Goal: Check status

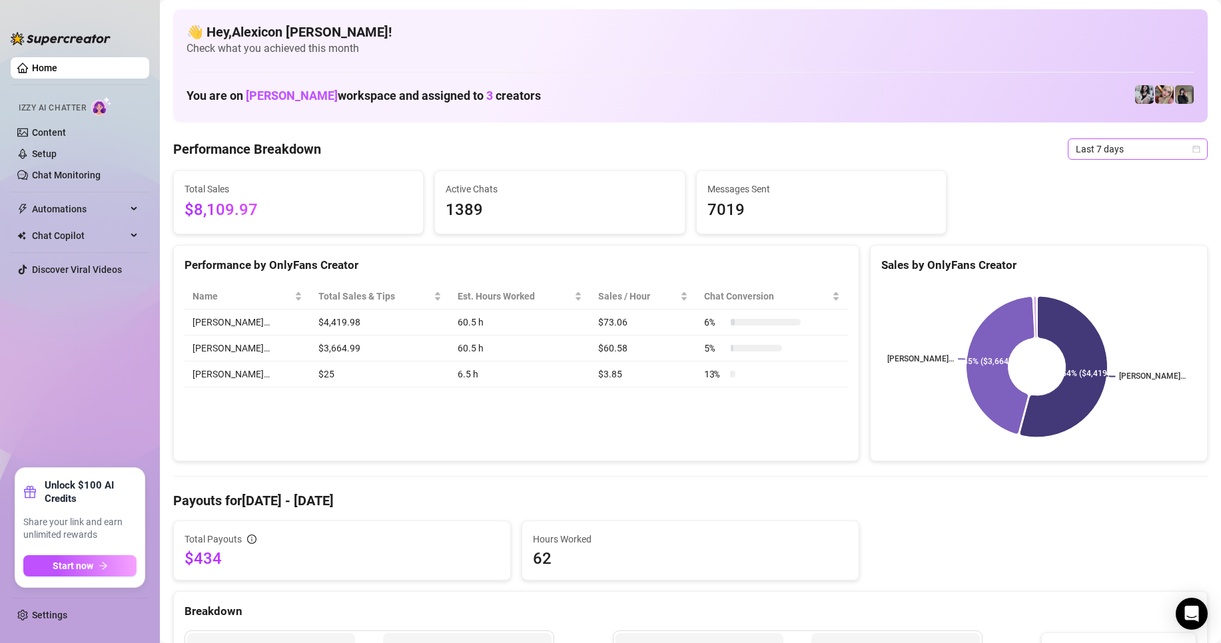
click at [1101, 143] on span "Last 7 days" at bounding box center [1138, 149] width 124 height 20
click at [1090, 264] on div "Custom date" at bounding box center [1126, 261] width 119 height 15
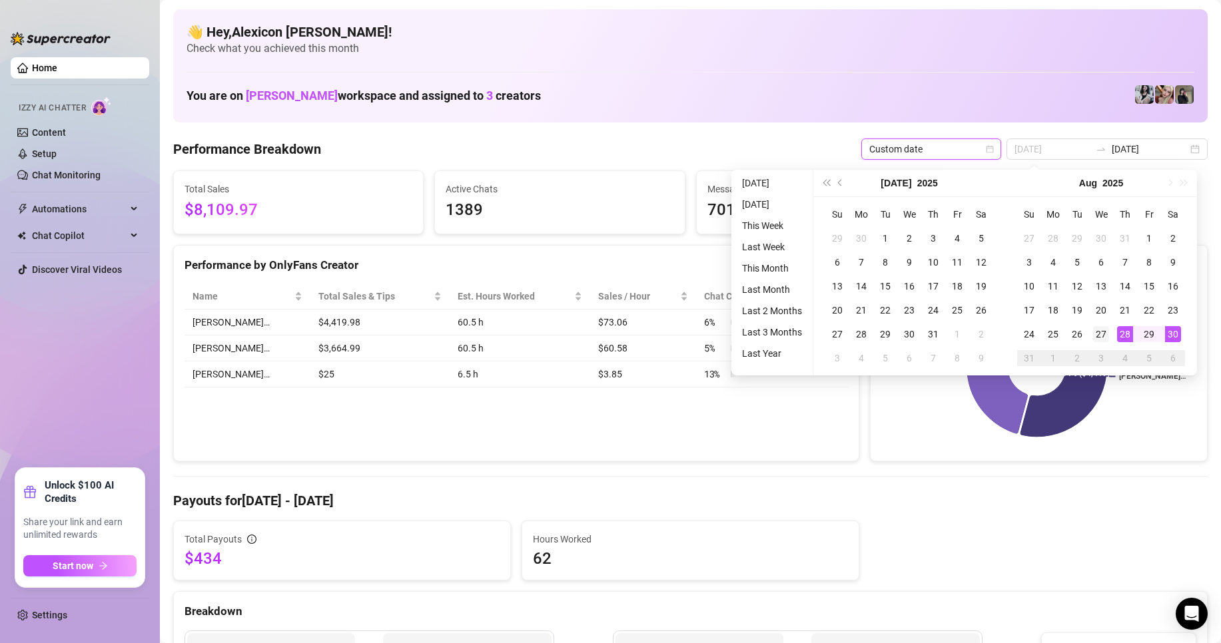
type input "[DATE]"
click at [1102, 334] on div "27" at bounding box center [1101, 334] width 16 height 16
type input "[DATE]"
click at [1174, 336] on div "30" at bounding box center [1173, 334] width 16 height 16
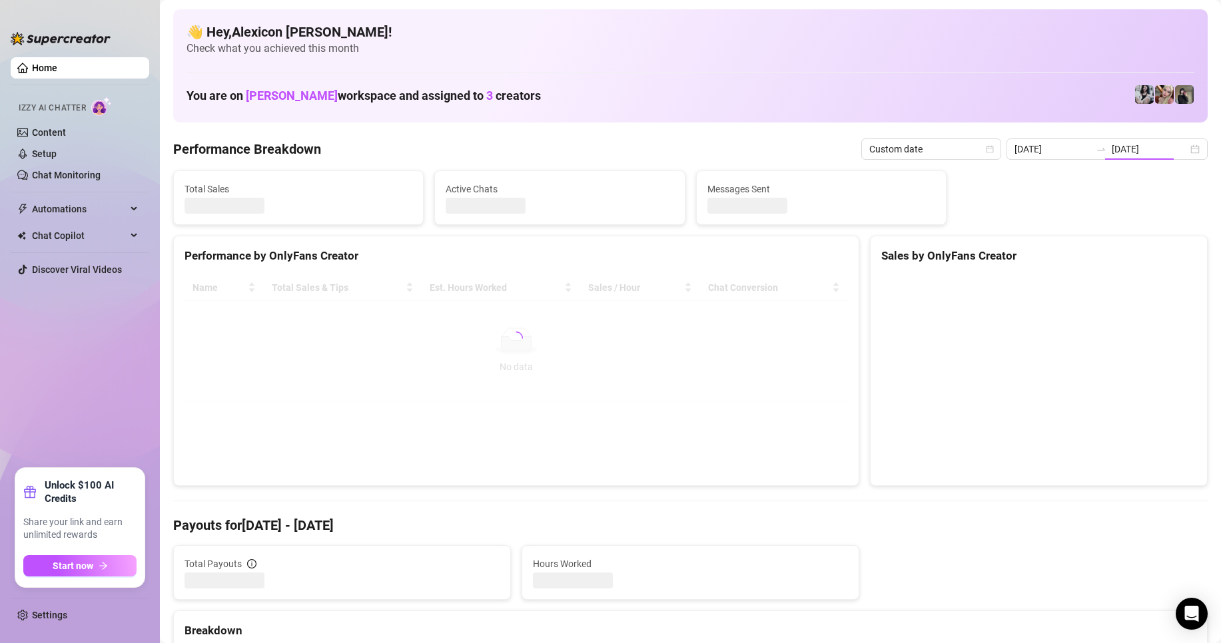
type input "[DATE]"
click at [742, 82] on div "You are on [PERSON_NAME] workspace and assigned to 3 creators" at bounding box center [691, 95] width 1008 height 29
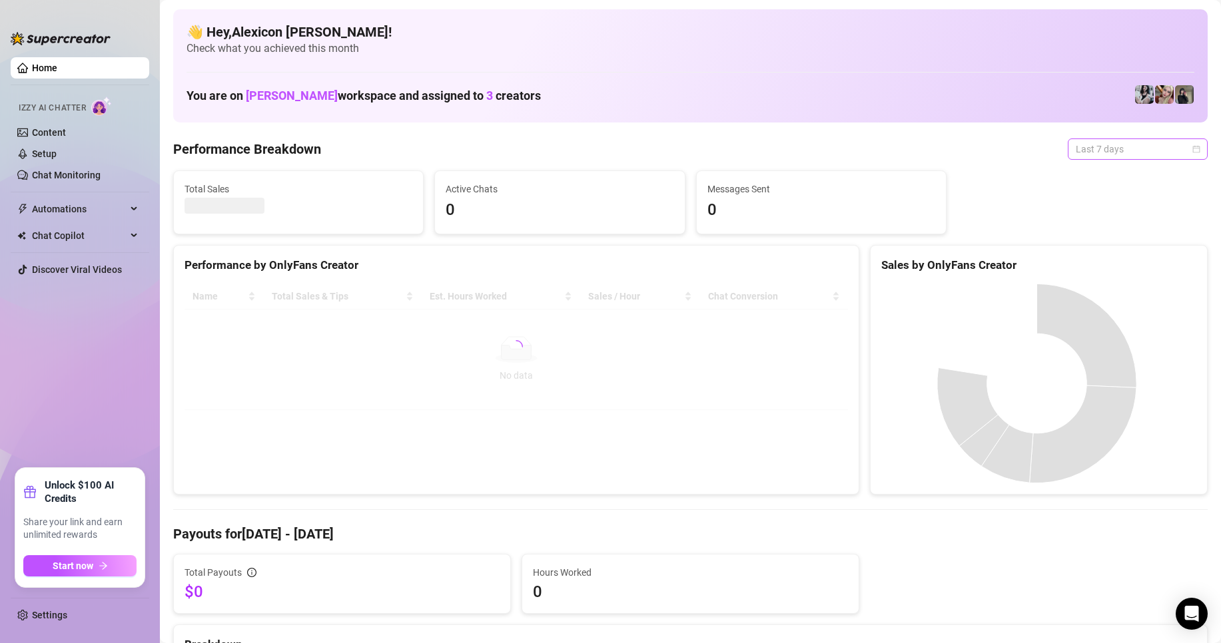
click at [1107, 146] on span "Last 7 days" at bounding box center [1138, 149] width 124 height 20
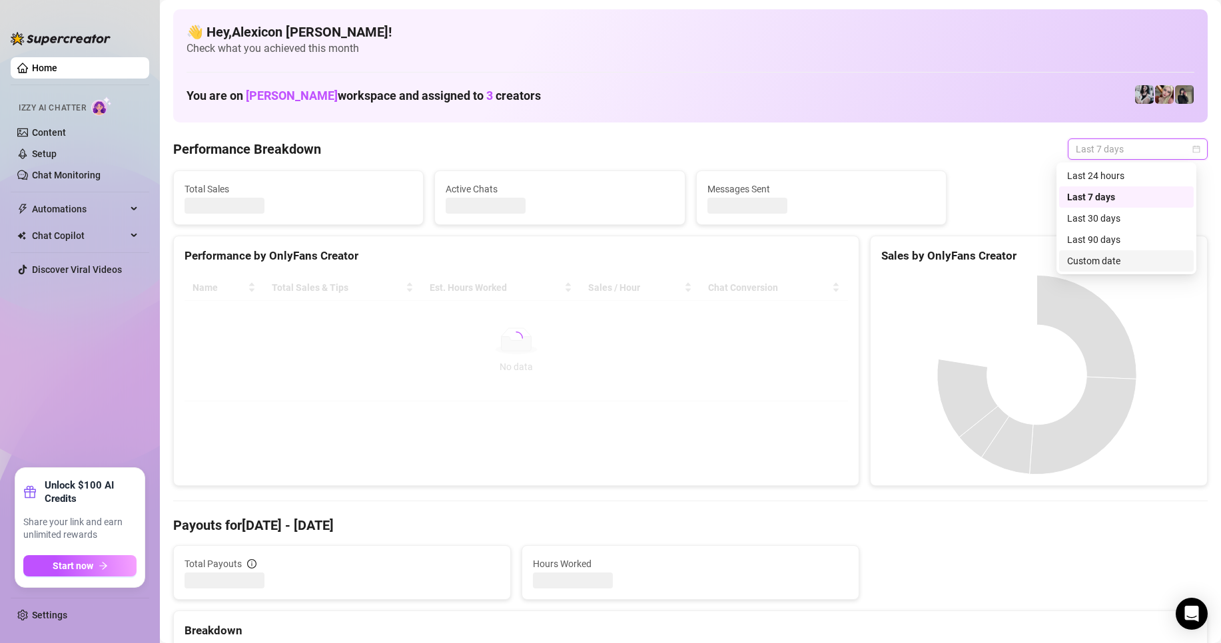
click at [1092, 268] on div "Custom date" at bounding box center [1126, 260] width 135 height 21
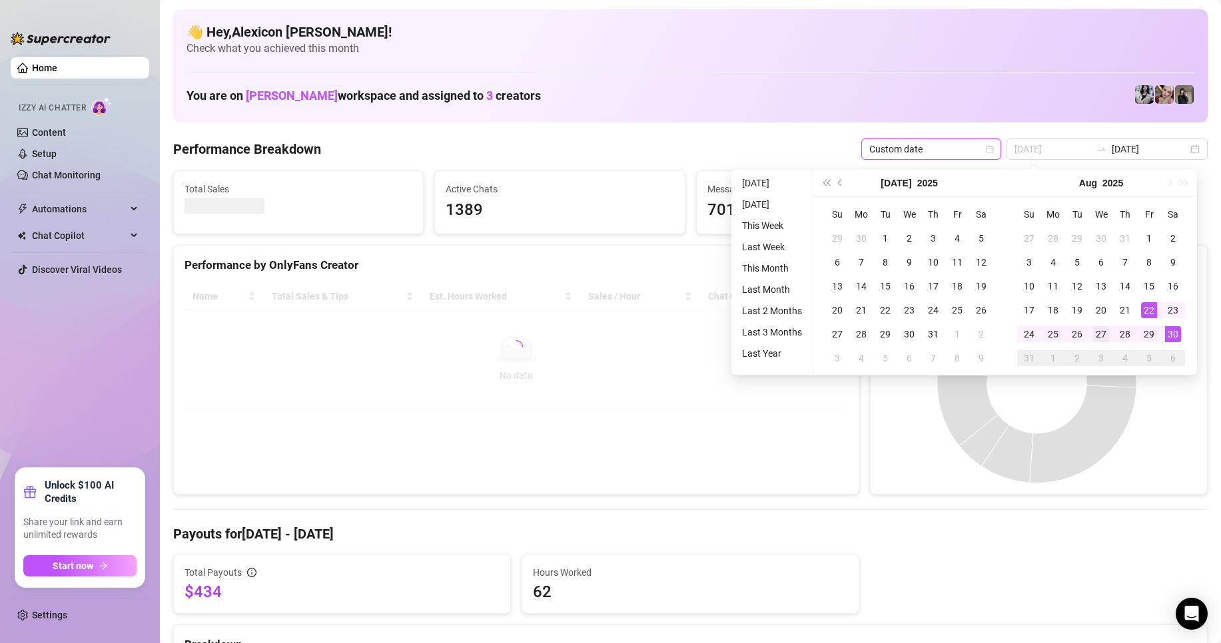
click at [1104, 337] on div "27" at bounding box center [1101, 334] width 16 height 16
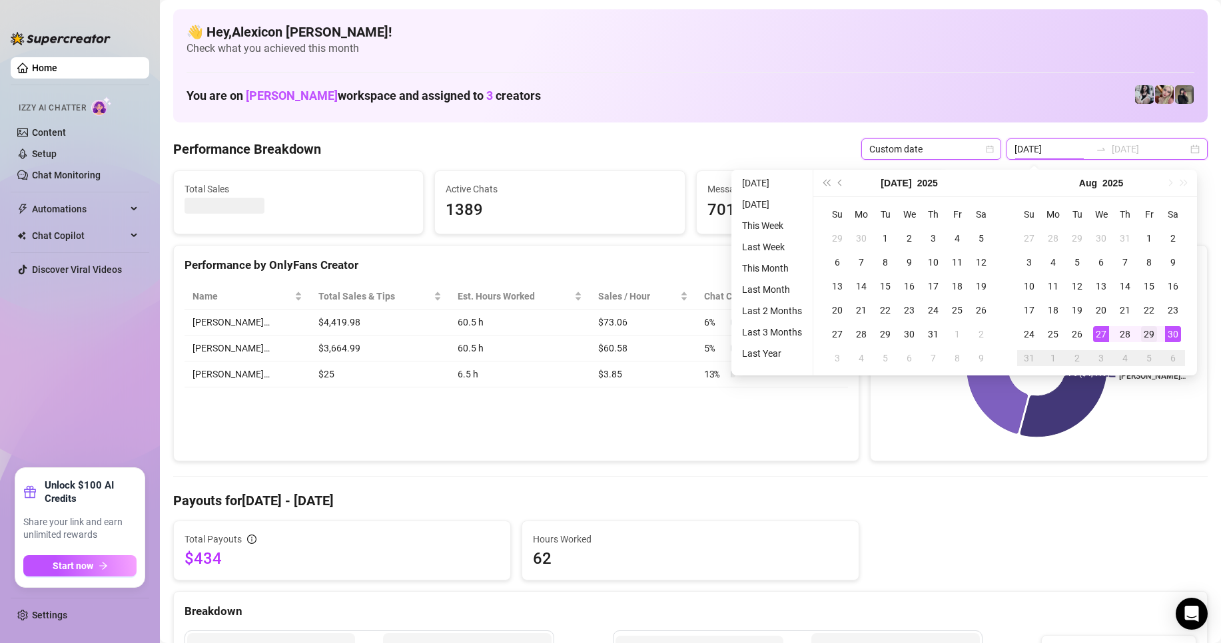
type input "[DATE]"
click at [1168, 336] on div "30" at bounding box center [1173, 334] width 16 height 16
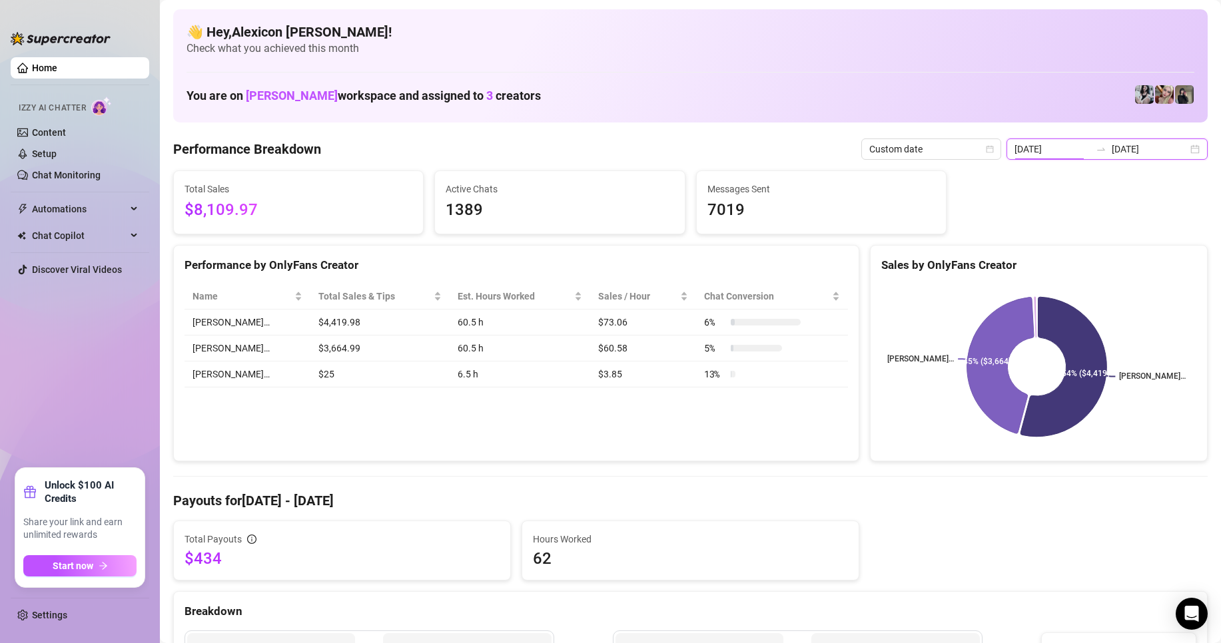
click at [1057, 144] on input "[DATE]" at bounding box center [1053, 149] width 76 height 15
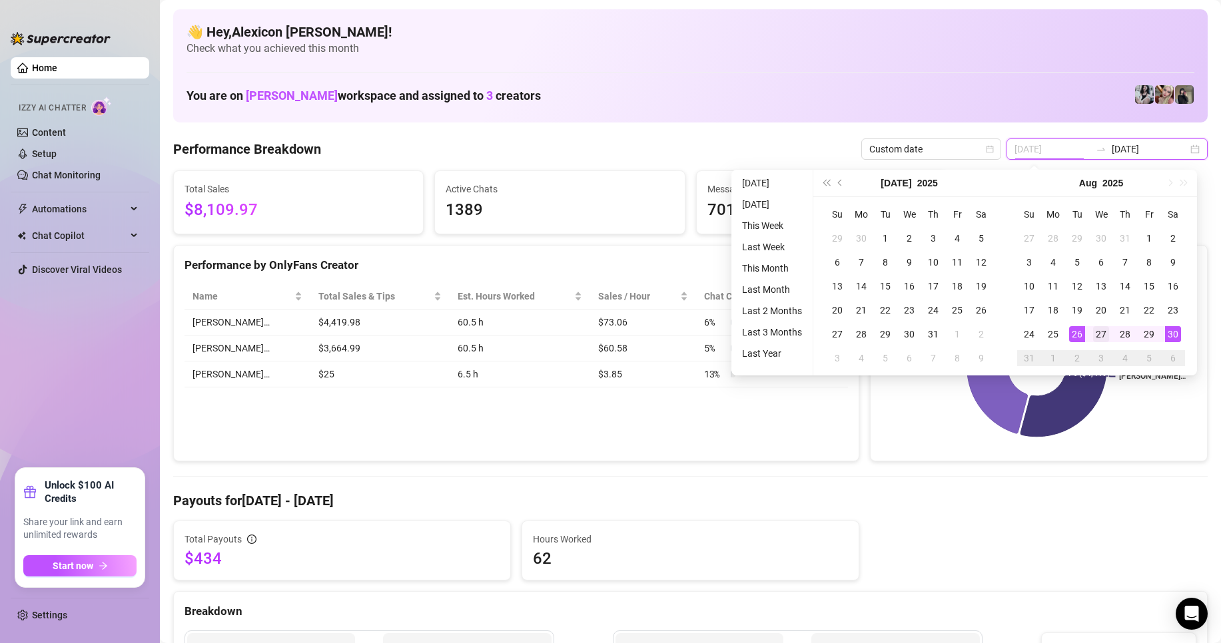
type input "[DATE]"
click at [1097, 338] on div "27" at bounding box center [1101, 334] width 16 height 16
type input "[DATE]"
click at [1178, 346] on td "6" at bounding box center [1173, 358] width 24 height 24
click at [1175, 332] on div "30" at bounding box center [1173, 334] width 16 height 16
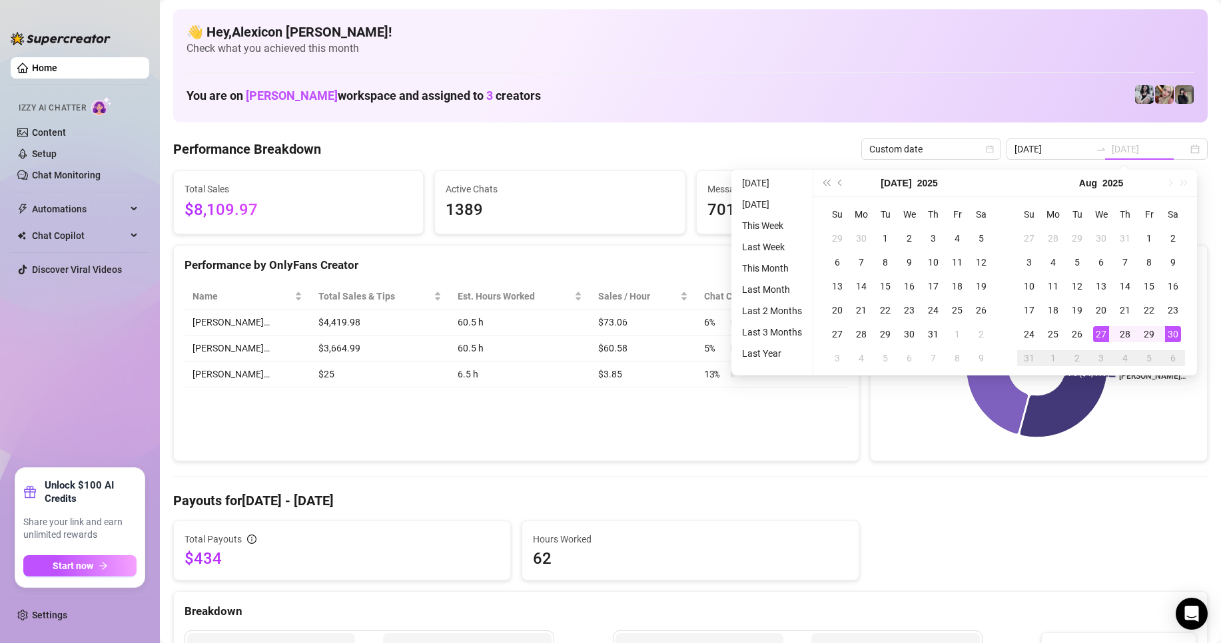
type input "[DATE]"
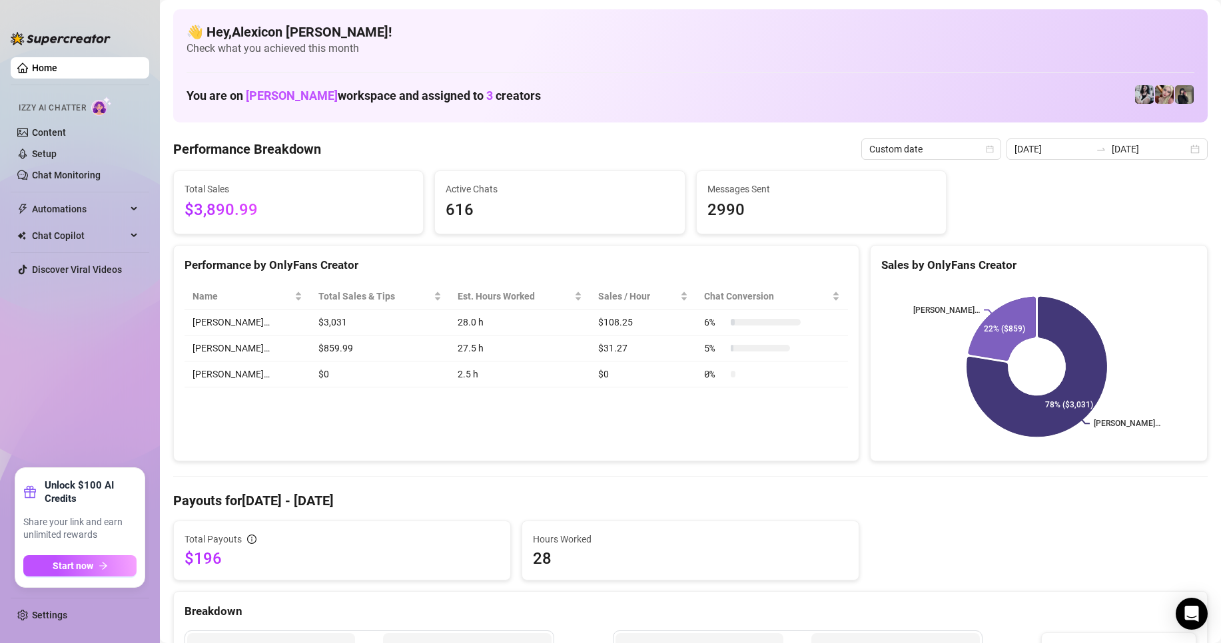
click at [645, 594] on div "Breakdown" at bounding box center [690, 606] width 1033 height 29
click at [1107, 151] on div at bounding box center [1100, 149] width 21 height 11
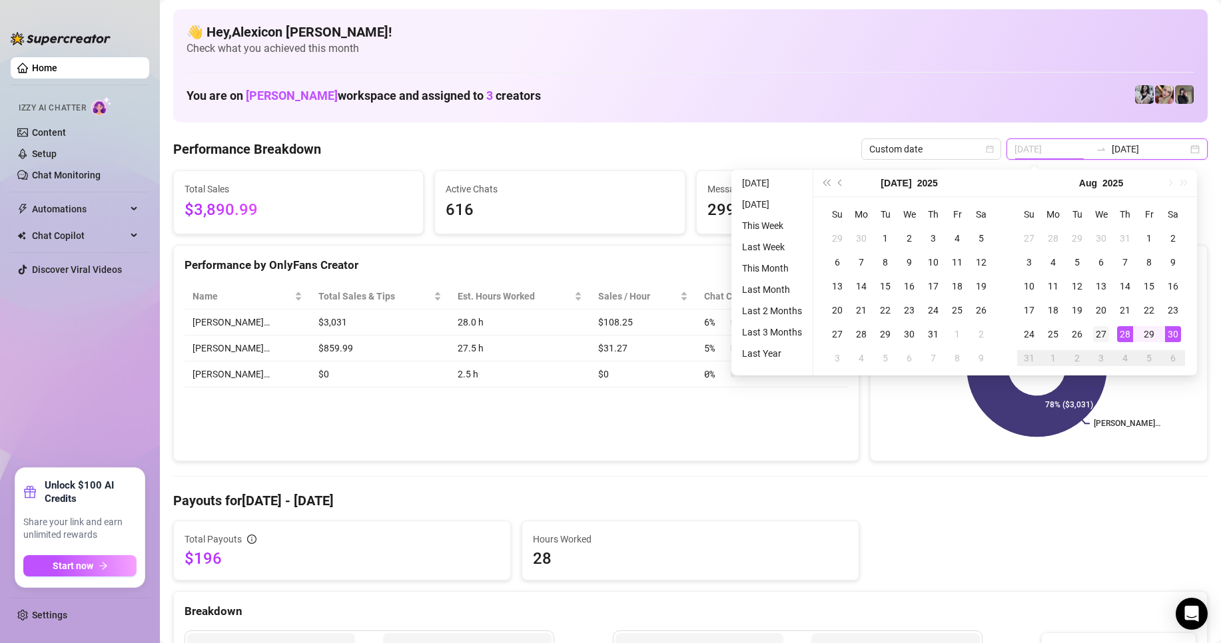
type input "[DATE]"
click at [1100, 332] on div "27" at bounding box center [1101, 334] width 16 height 16
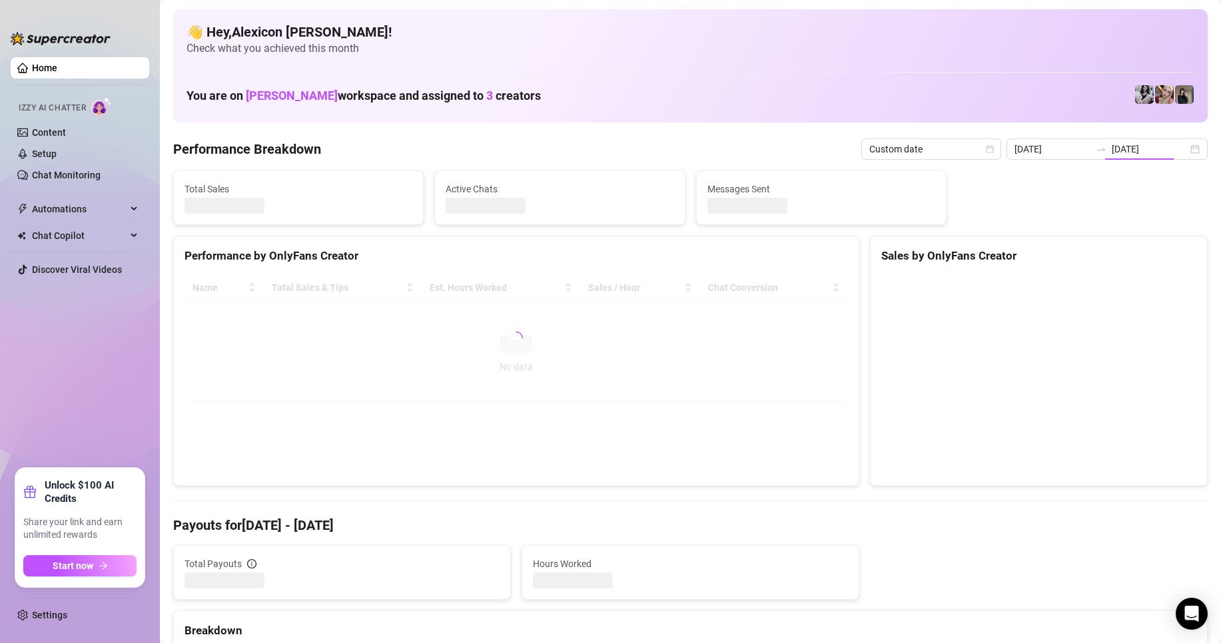
type input "[DATE]"
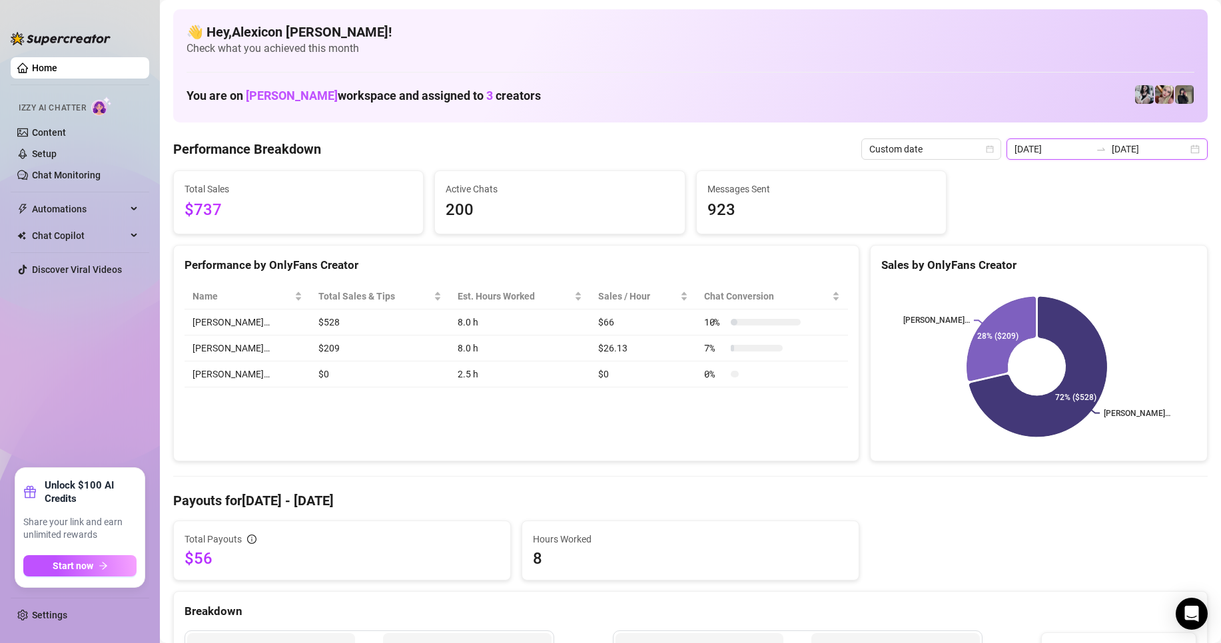
click at [1112, 153] on input "[DATE]" at bounding box center [1150, 149] width 76 height 15
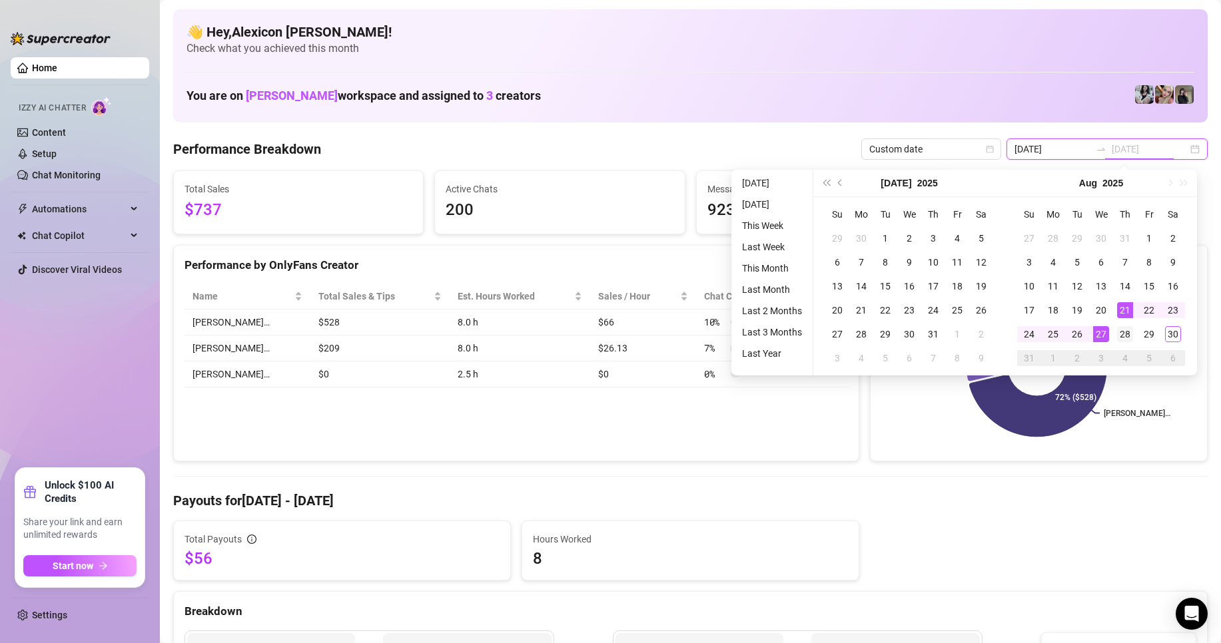
type input "[DATE]"
click at [1126, 334] on div "28" at bounding box center [1125, 334] width 16 height 16
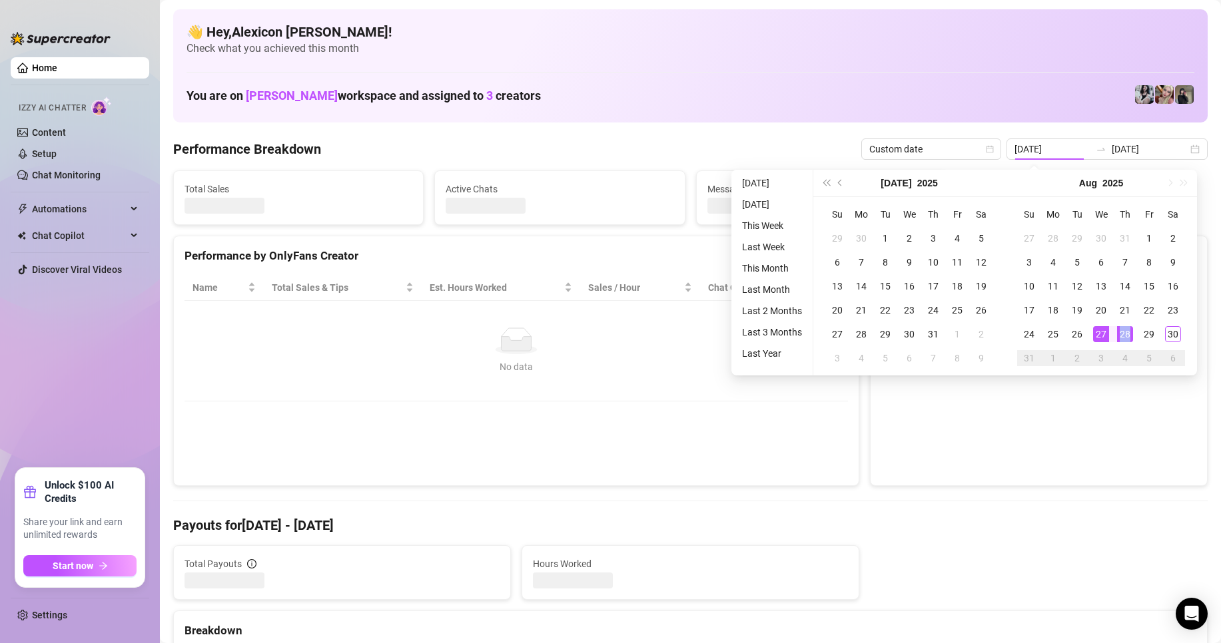
type input "[DATE]"
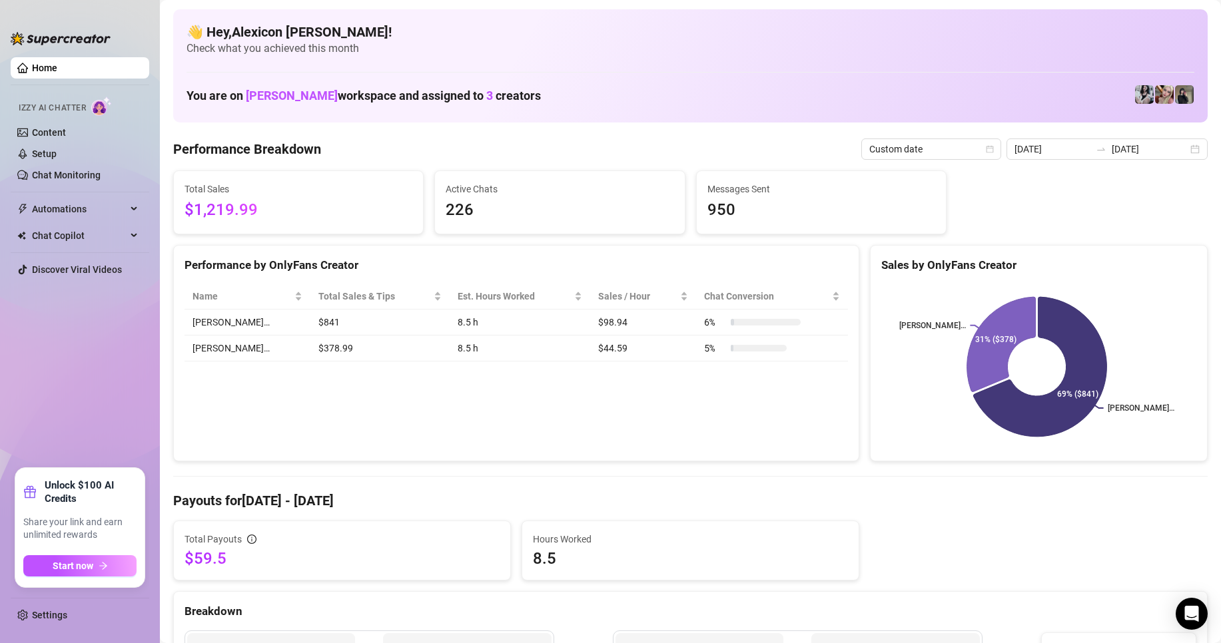
click at [1168, 214] on div "Total Sales $1,219.99 Active Chats 226 Messages Sent 950" at bounding box center [690, 203] width 1045 height 64
click at [1082, 151] on input "[DATE]" at bounding box center [1053, 149] width 76 height 15
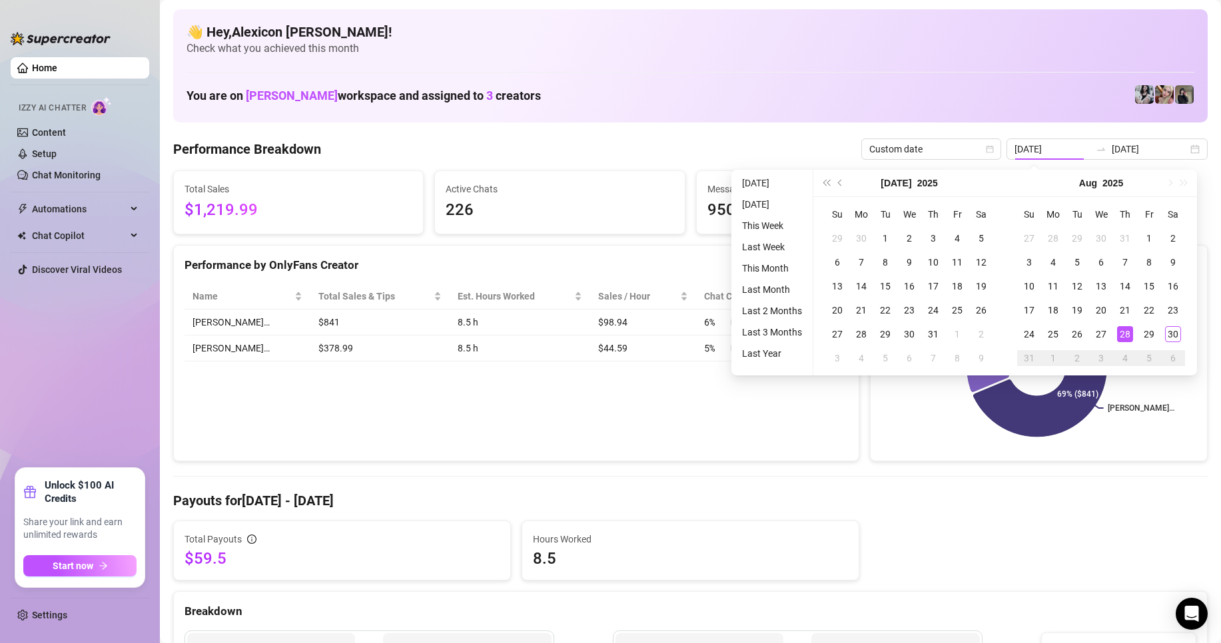
click at [1120, 436] on rect at bounding box center [1036, 367] width 311 height 167
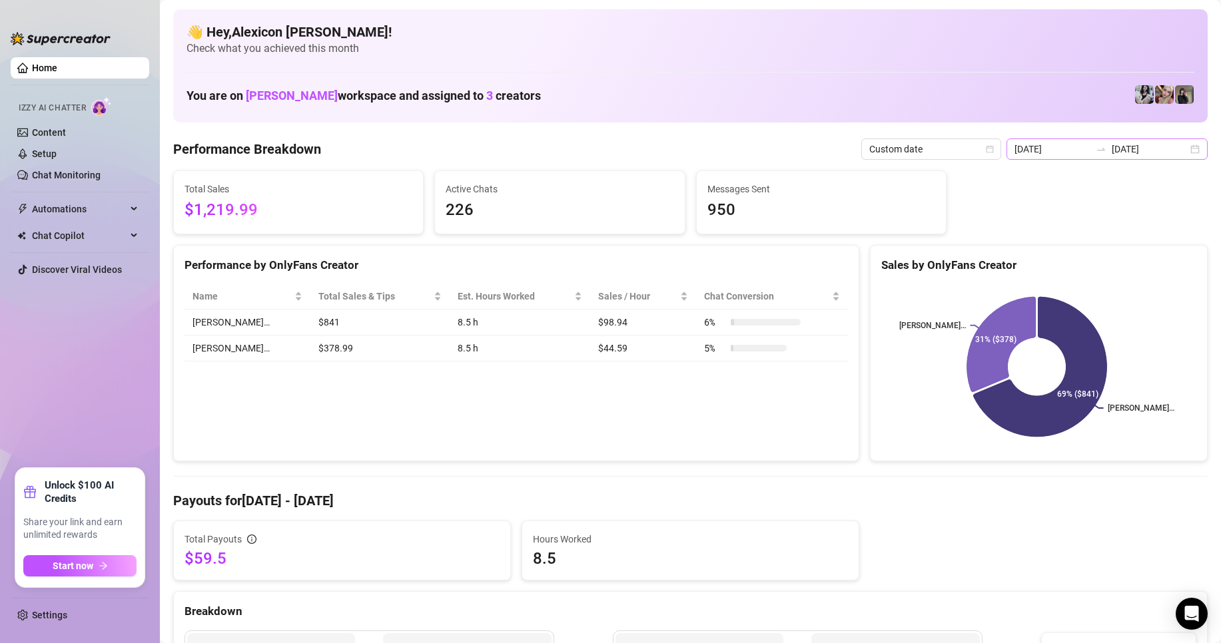
click at [1090, 147] on div at bounding box center [1100, 149] width 21 height 11
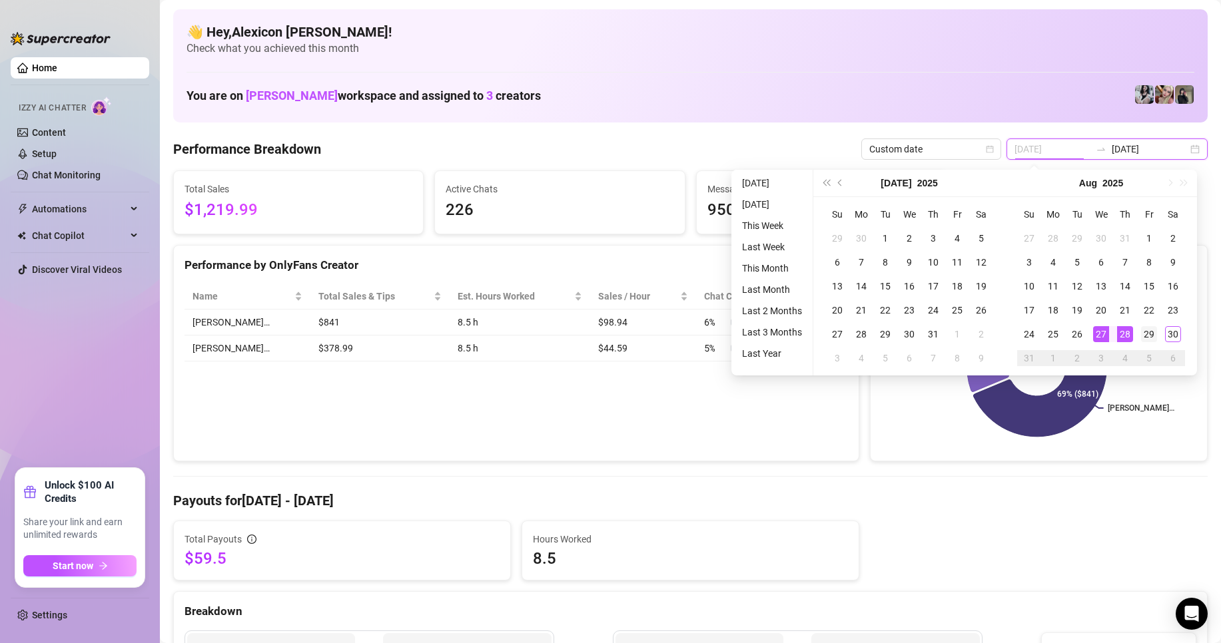
type input "[DATE]"
click at [1152, 341] on div "29" at bounding box center [1149, 334] width 16 height 16
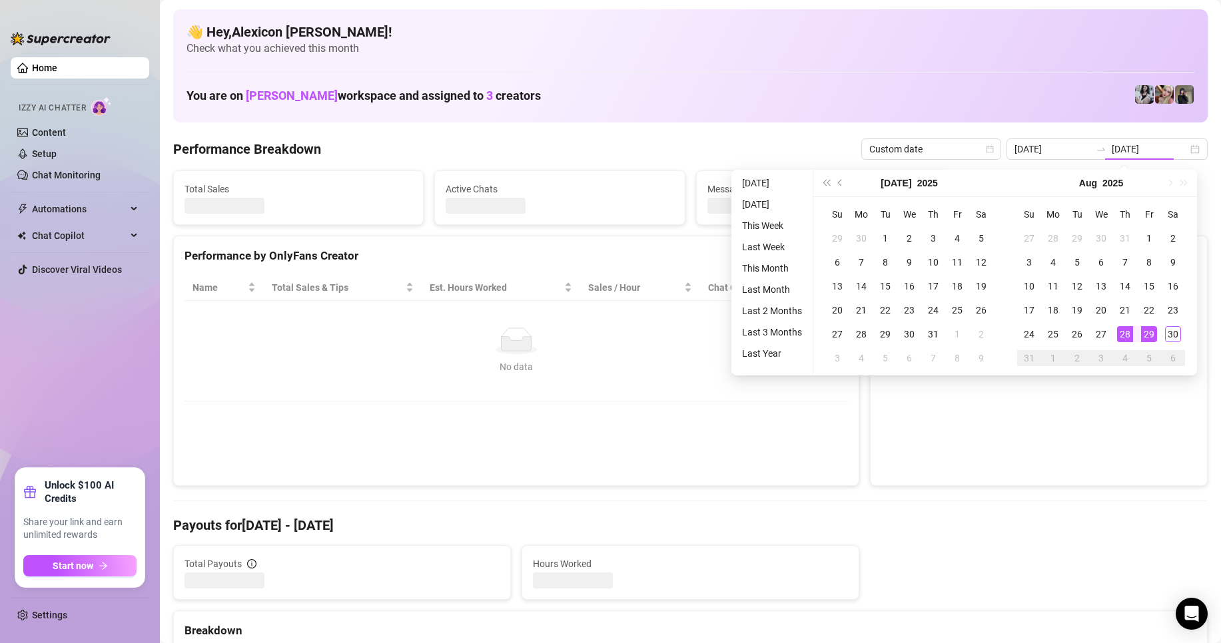
type input "[DATE]"
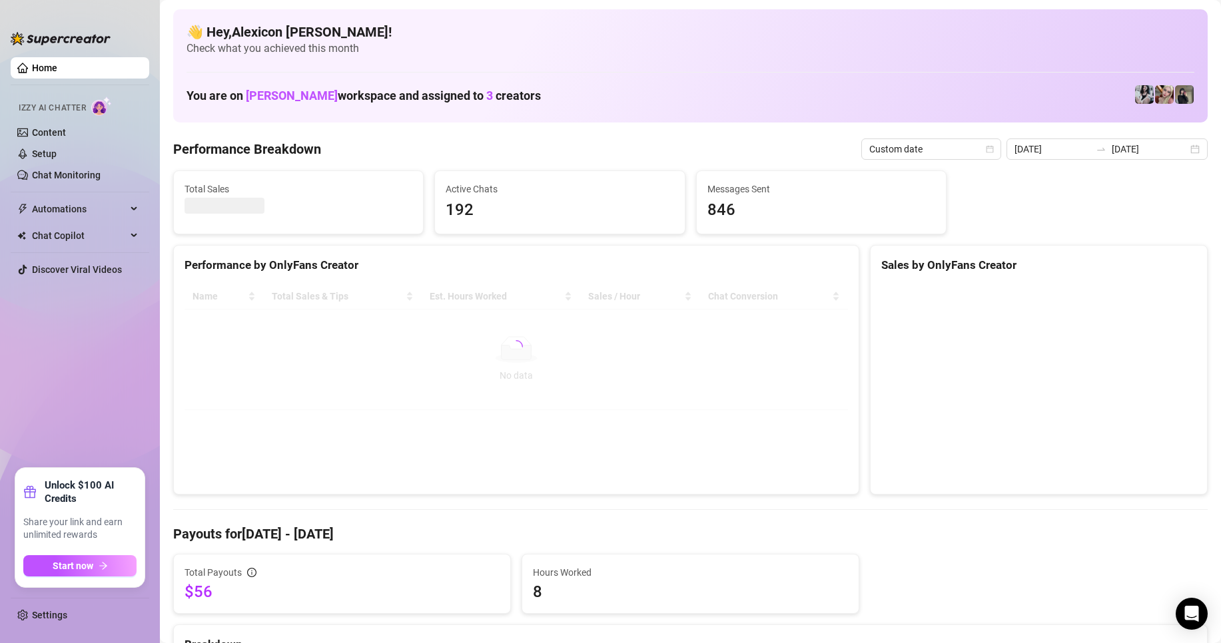
click at [1170, 191] on div "Total Sales Active Chats 192 Messages Sent 846" at bounding box center [690, 203] width 1045 height 64
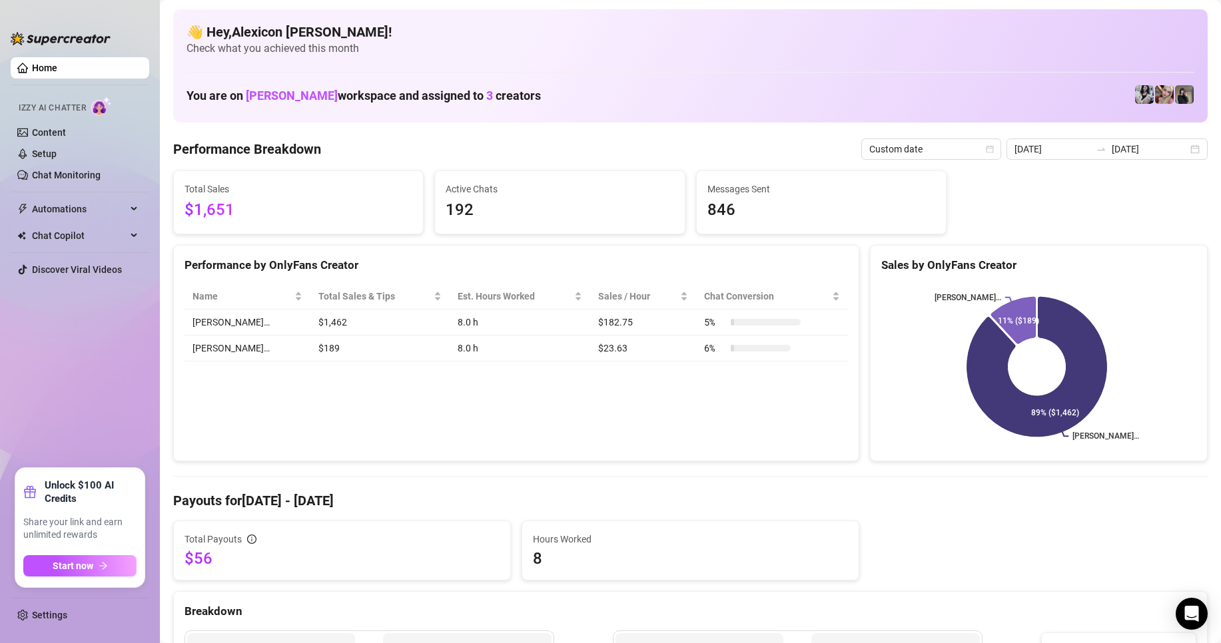
drag, startPoint x: 679, startPoint y: 626, endPoint x: 655, endPoint y: 559, distance: 71.4
